Goal: Transaction & Acquisition: Purchase product/service

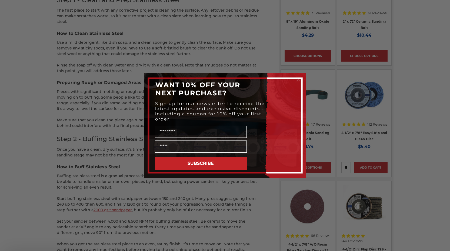
scroll to position [432, 0]
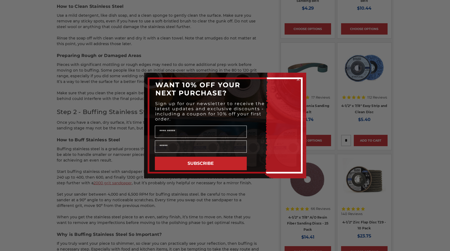
click at [296, 77] on circle "Close dialog" at bounding box center [297, 79] width 5 height 5
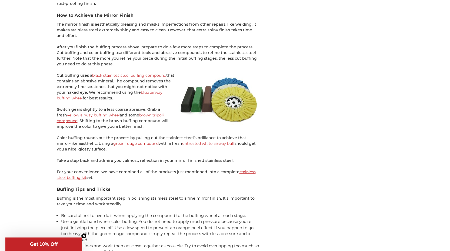
scroll to position [919, 0]
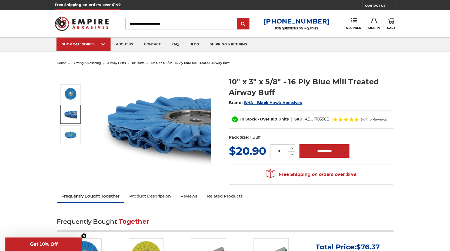
click at [79, 114] on link at bounding box center [70, 114] width 20 height 19
